Goal: Navigation & Orientation: Find specific page/section

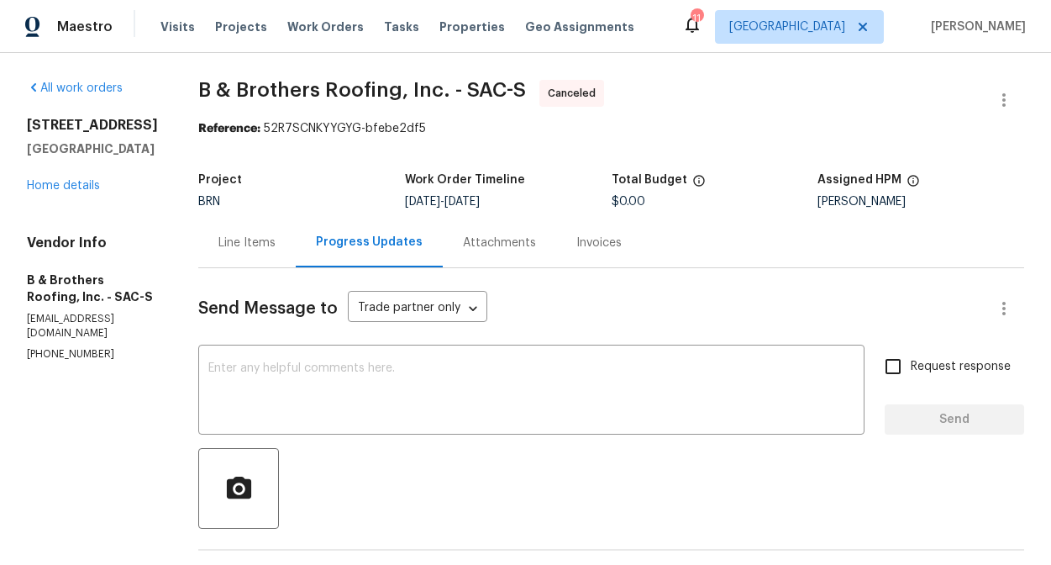
click at [519, 248] on div "Attachments" at bounding box center [499, 242] width 73 height 17
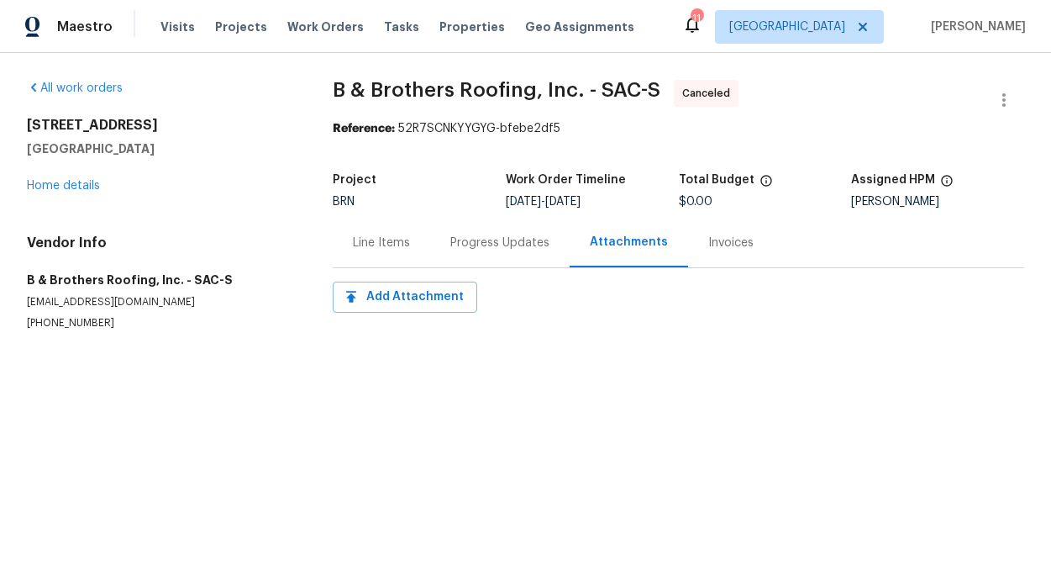
click at [461, 267] on div "Progress Updates" at bounding box center [500, 243] width 140 height 50
